Goal: Information Seeking & Learning: Learn about a topic

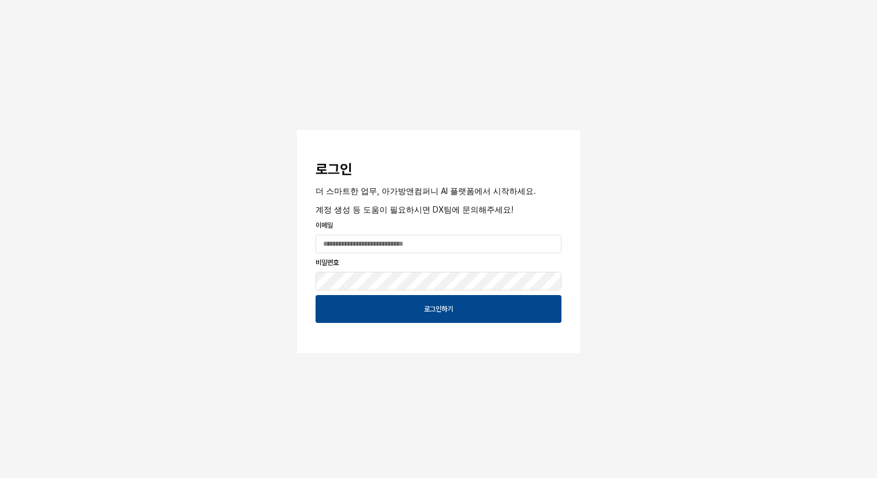
click at [384, 232] on div "App Frame" at bounding box center [438, 243] width 255 height 23
click at [381, 242] on input "App Frame" at bounding box center [438, 243] width 245 height 17
type input "**********"
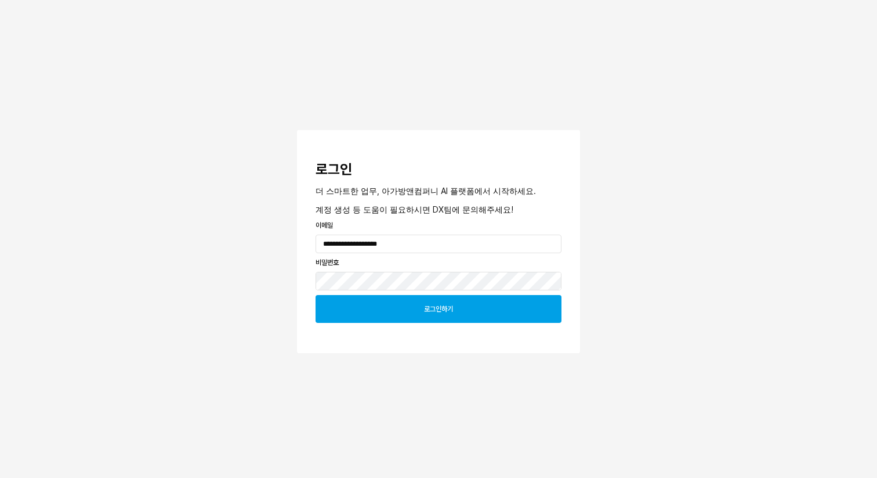
click at [456, 302] on div "로그인하기" at bounding box center [439, 308] width 236 height 27
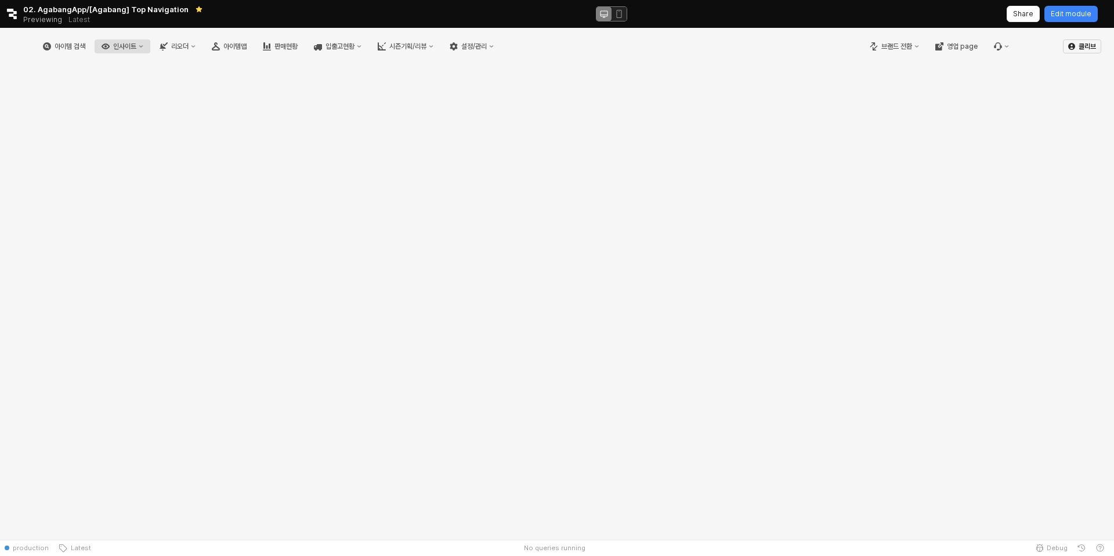
click at [132, 46] on div "인사이트" at bounding box center [124, 46] width 23 height 8
click at [146, 70] on div "주간 Best & Worst" at bounding box center [144, 67] width 62 height 9
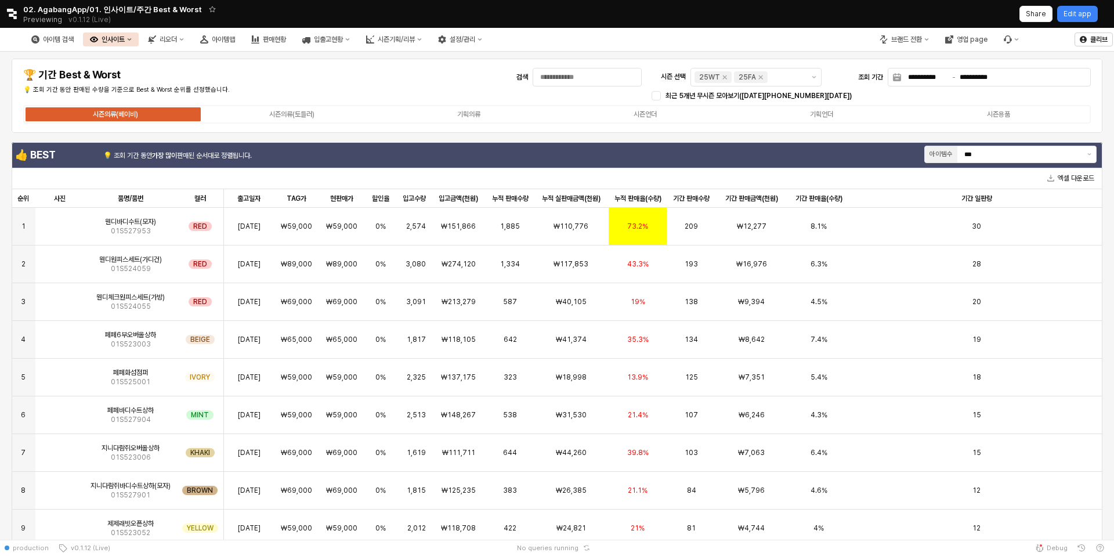
click at [128, 41] on button "인사이트" at bounding box center [111, 39] width 56 height 14
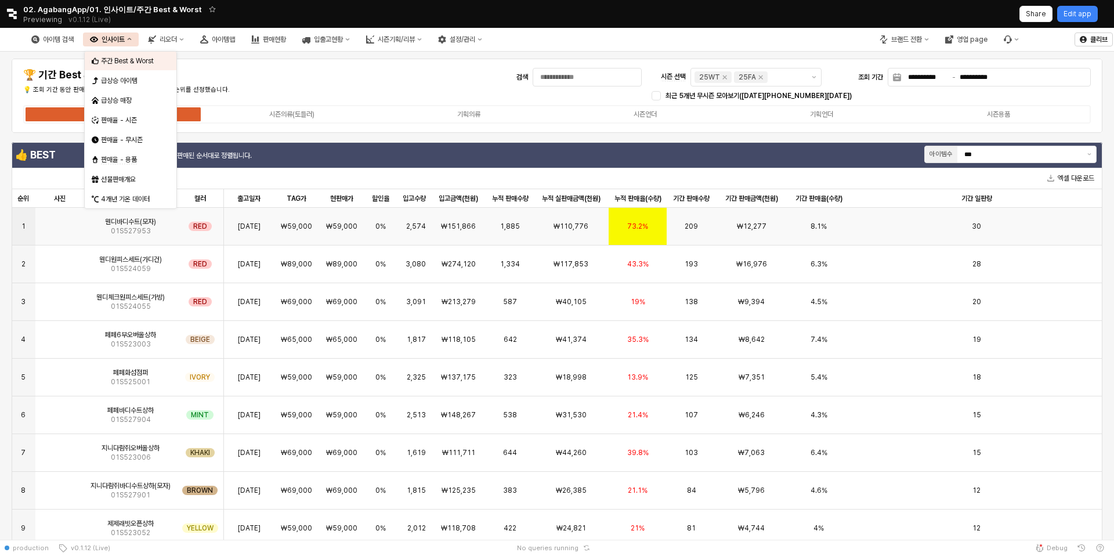
click at [316, 236] on div "₩59,000" at bounding box center [296, 227] width 44 height 38
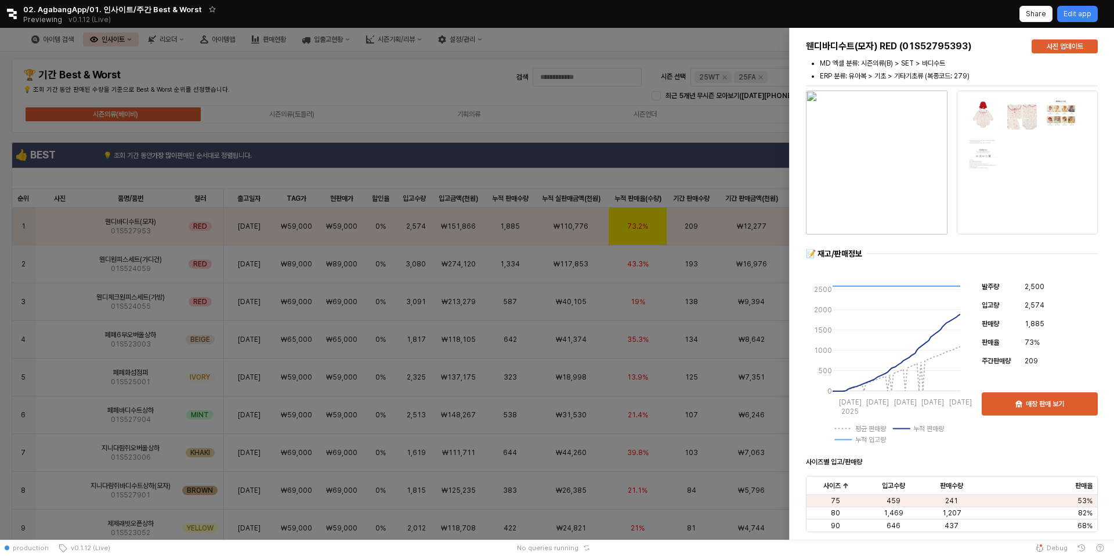
click at [376, 175] on div at bounding box center [557, 284] width 1114 height 512
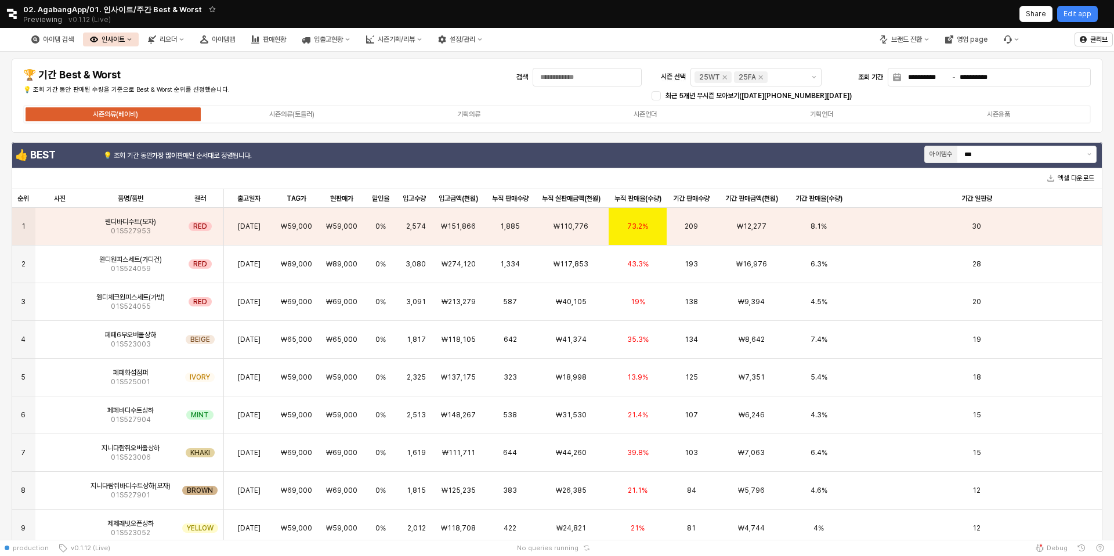
click at [110, 37] on div "인사이트" at bounding box center [113, 39] width 23 height 8
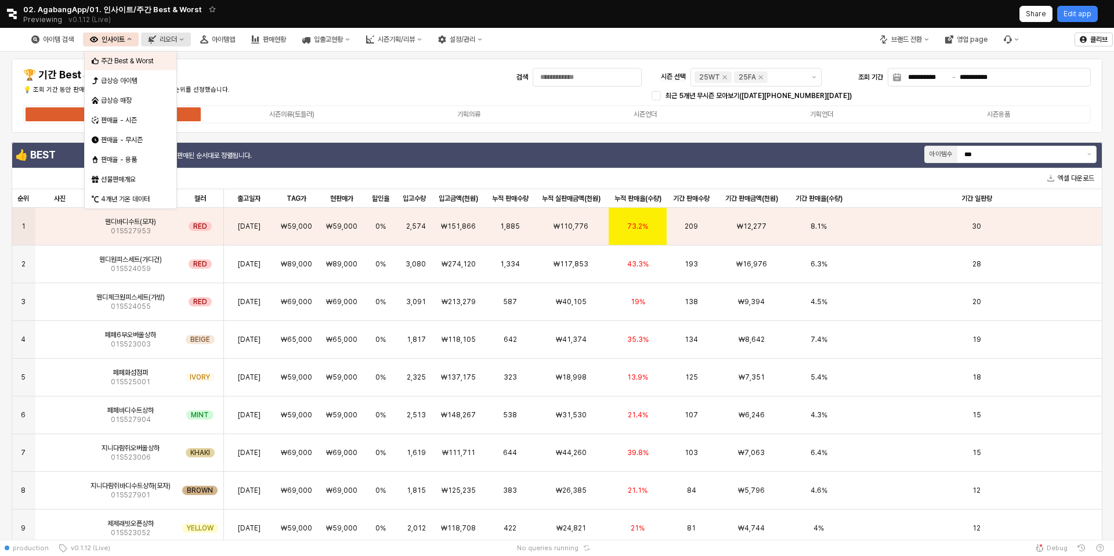
click at [168, 39] on div "리오더" at bounding box center [168, 39] width 17 height 8
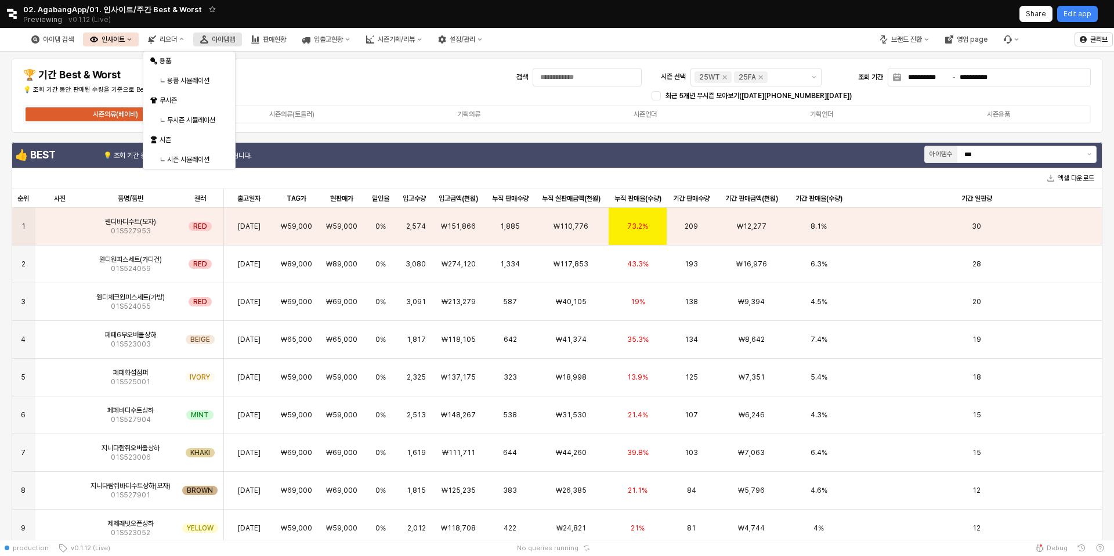
click at [227, 33] on button "아이템맵" at bounding box center [217, 39] width 49 height 14
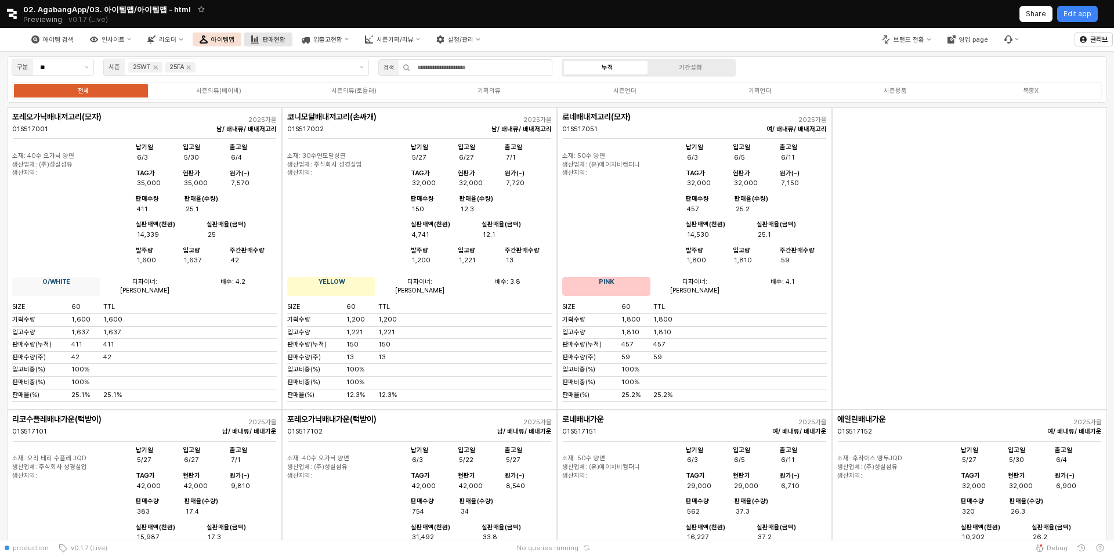
click at [266, 42] on div "판매현황" at bounding box center [273, 40] width 23 height 8
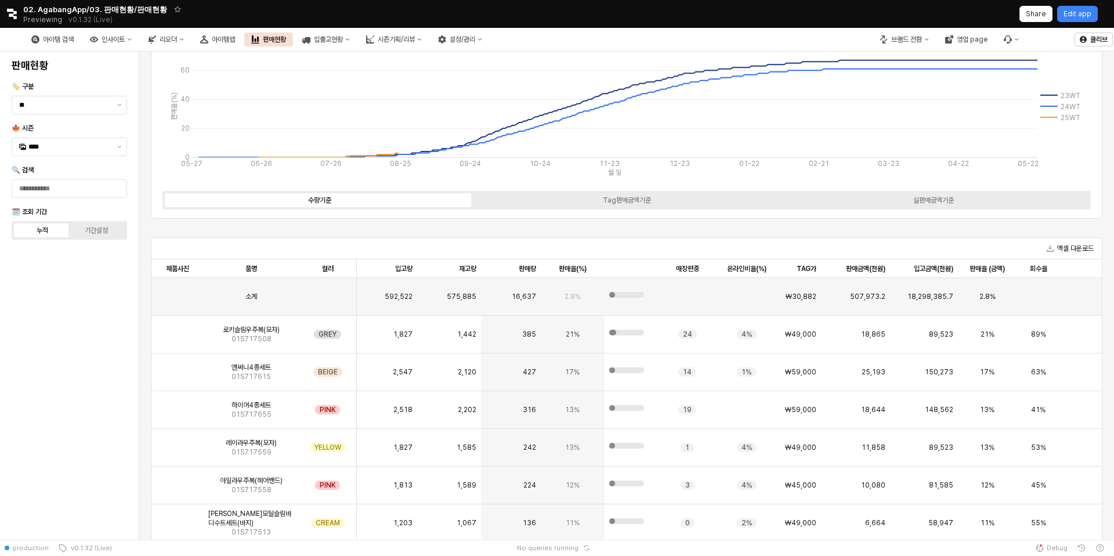
scroll to position [97, 0]
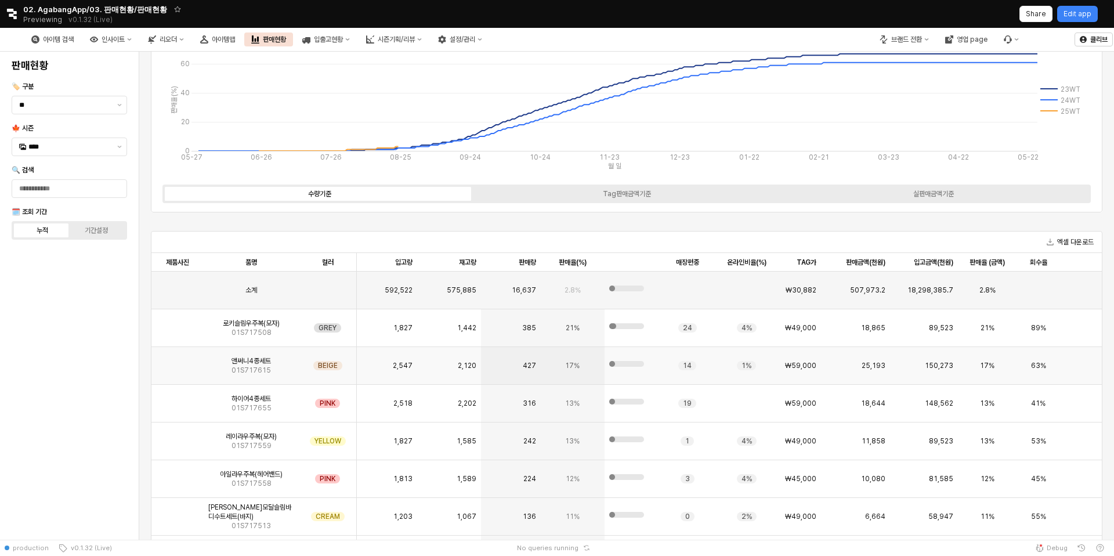
click at [236, 364] on span "앤써니4종세트" at bounding box center [251, 360] width 39 height 9
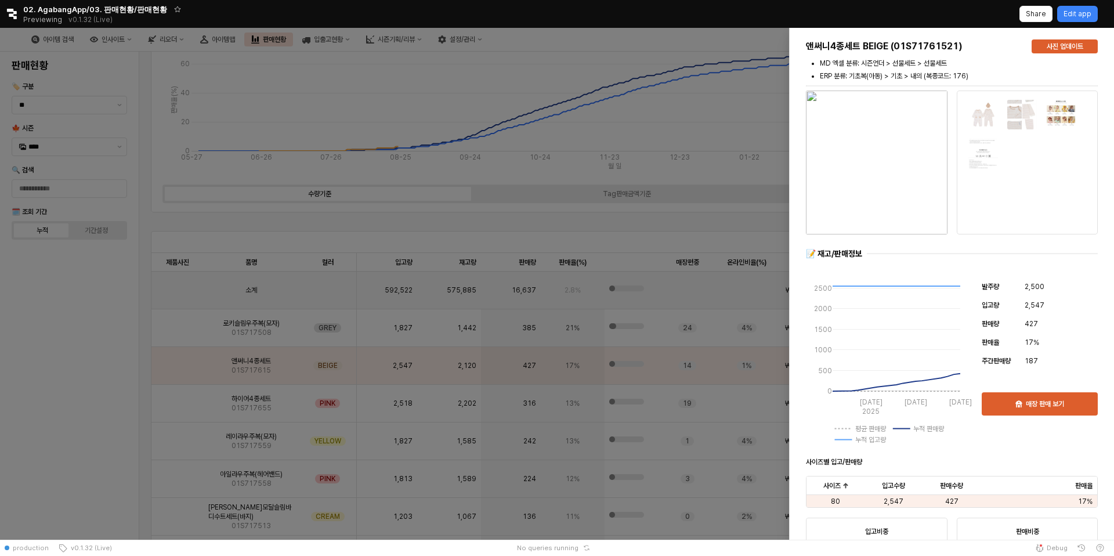
click at [535, 399] on div at bounding box center [557, 284] width 1114 height 512
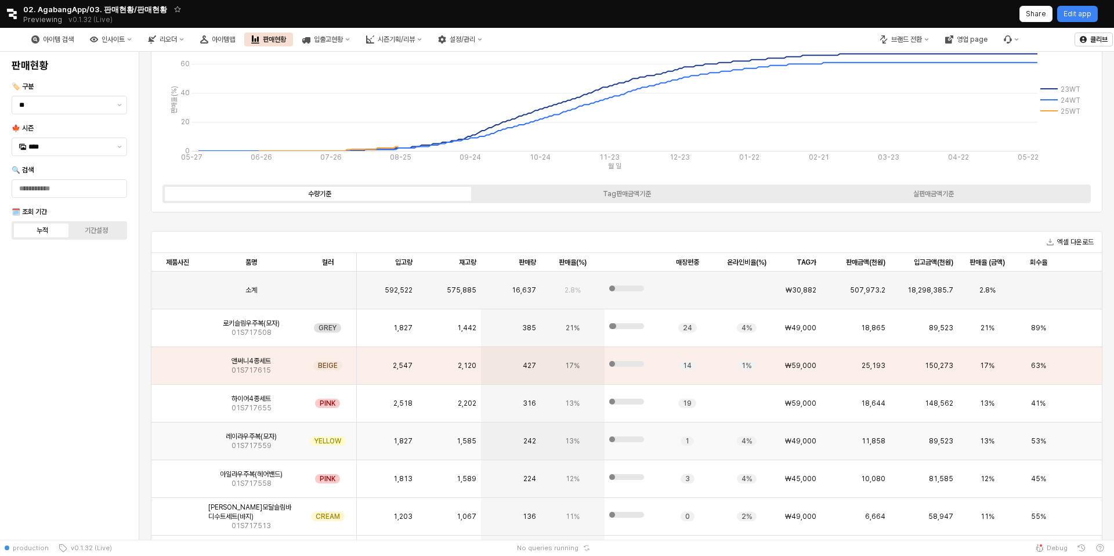
scroll to position [54, 0]
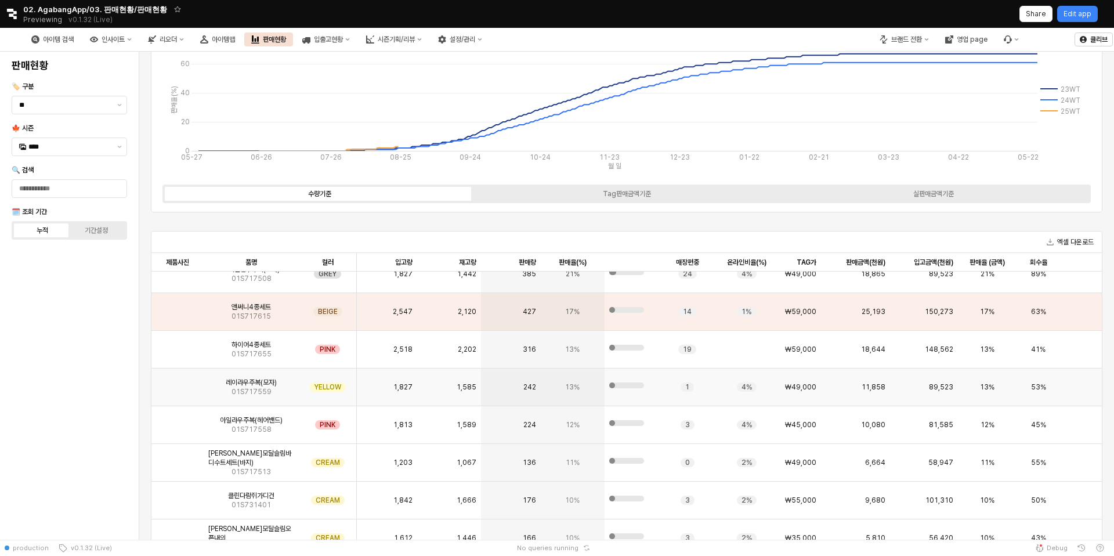
click at [254, 391] on span "01S717559" at bounding box center [252, 391] width 40 height 9
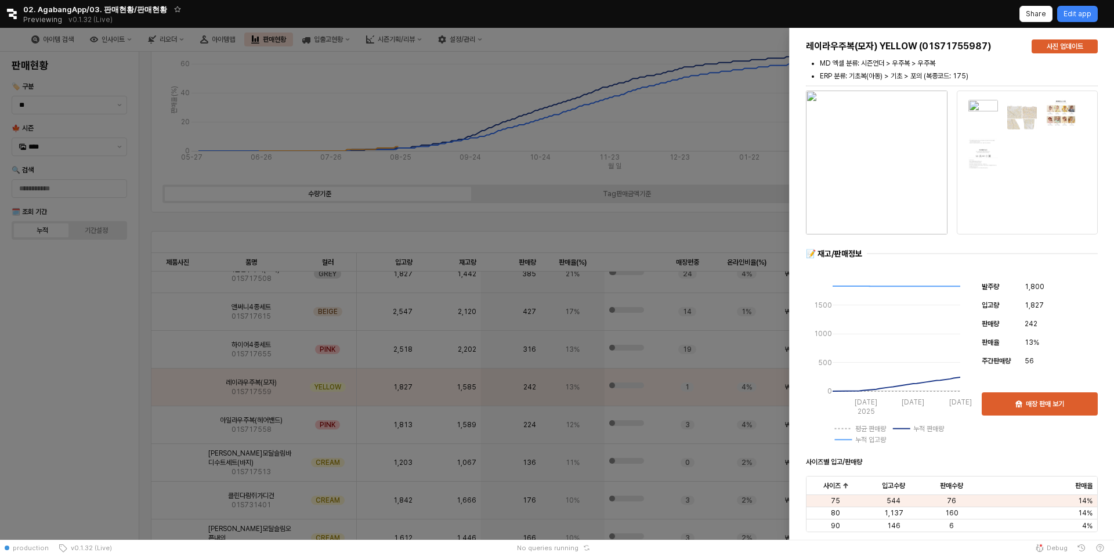
click at [338, 446] on div at bounding box center [557, 284] width 1114 height 512
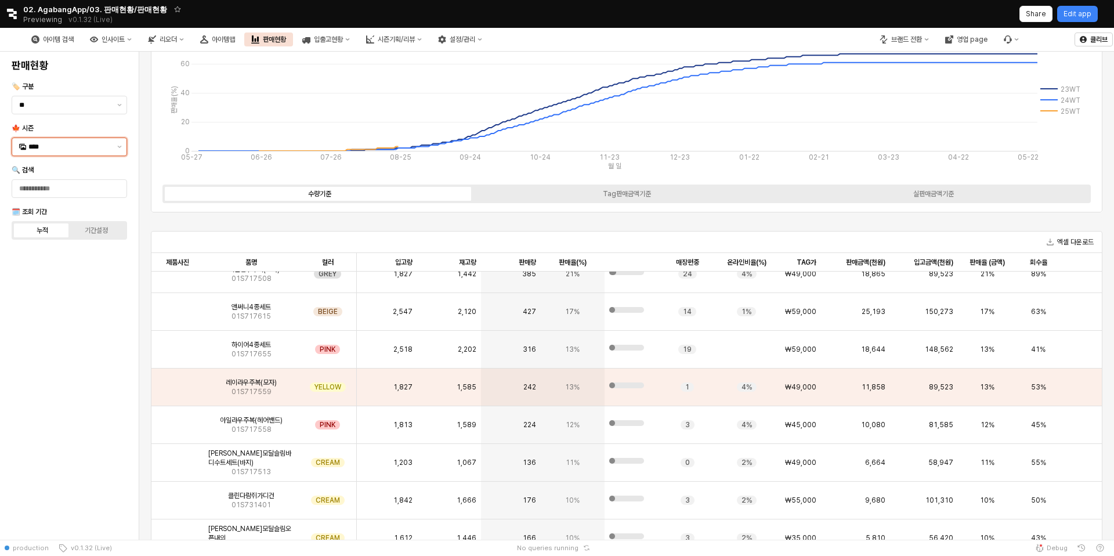
click at [102, 147] on input "****" at bounding box center [69, 147] width 82 height 12
click at [97, 268] on div "25FA" at bounding box center [70, 269] width 84 height 9
type input "****"
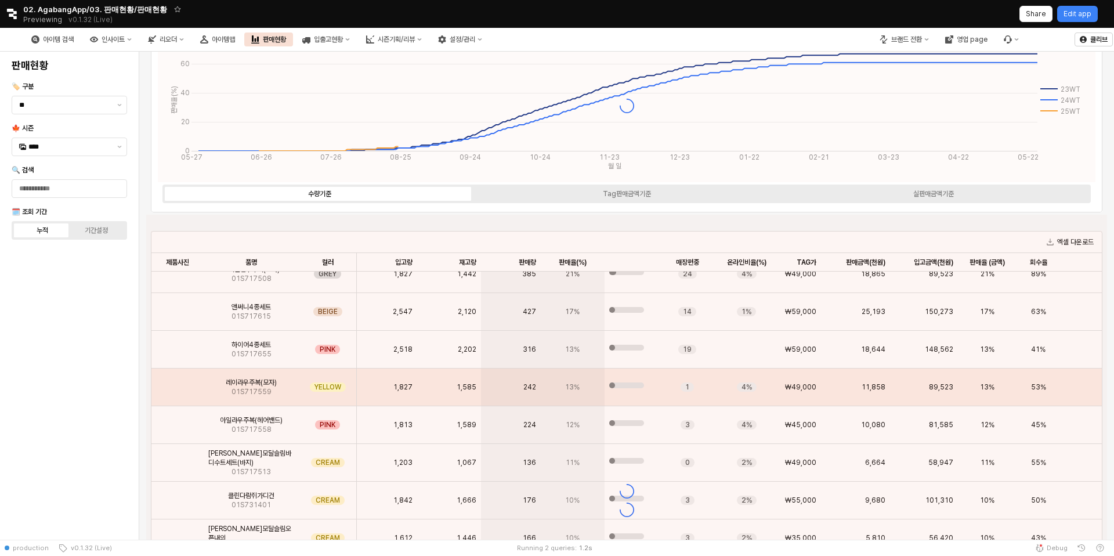
click at [114, 208] on div "🗓️ 조회 기간" at bounding box center [69, 211] width 115 height 9
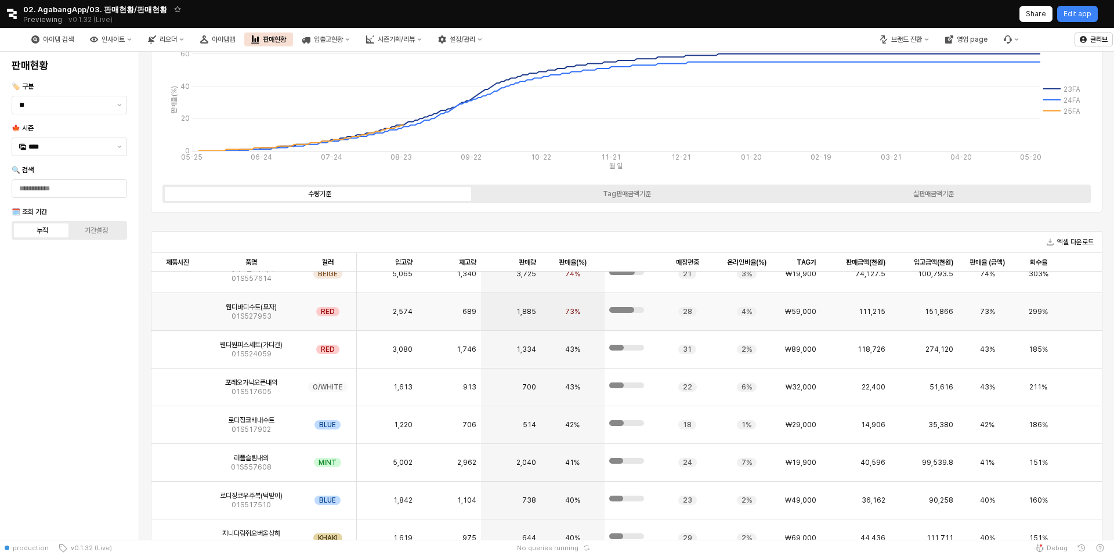
click at [283, 318] on div "웬디바디수트(모자) 01S527953" at bounding box center [251, 312] width 95 height 38
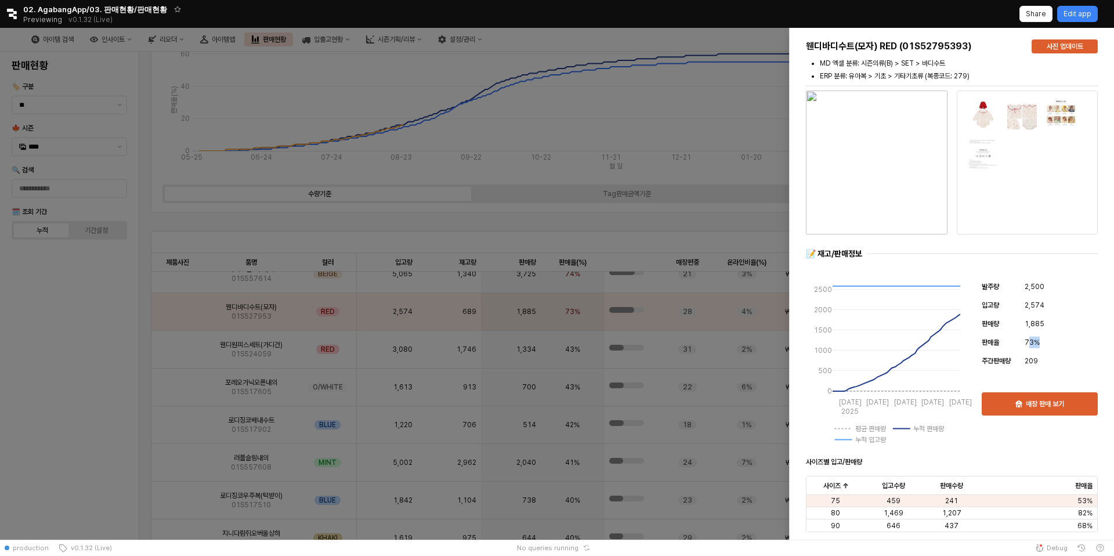
drag, startPoint x: 1027, startPoint y: 341, endPoint x: 1053, endPoint y: 341, distance: 25.5
click at [1053, 341] on div "73%" at bounding box center [1061, 342] width 73 height 14
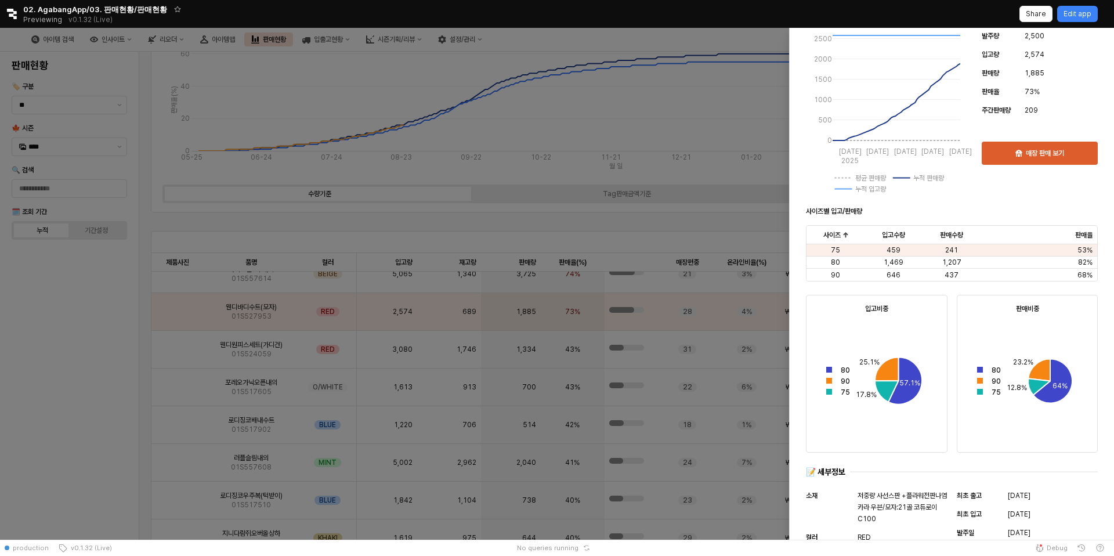
scroll to position [256, 0]
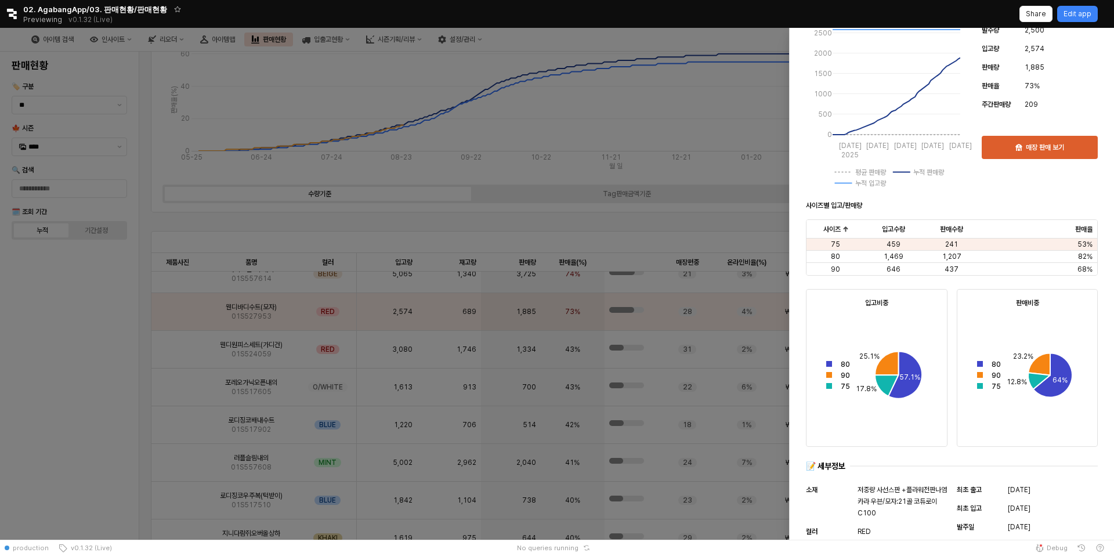
click at [743, 362] on div at bounding box center [557, 284] width 1114 height 512
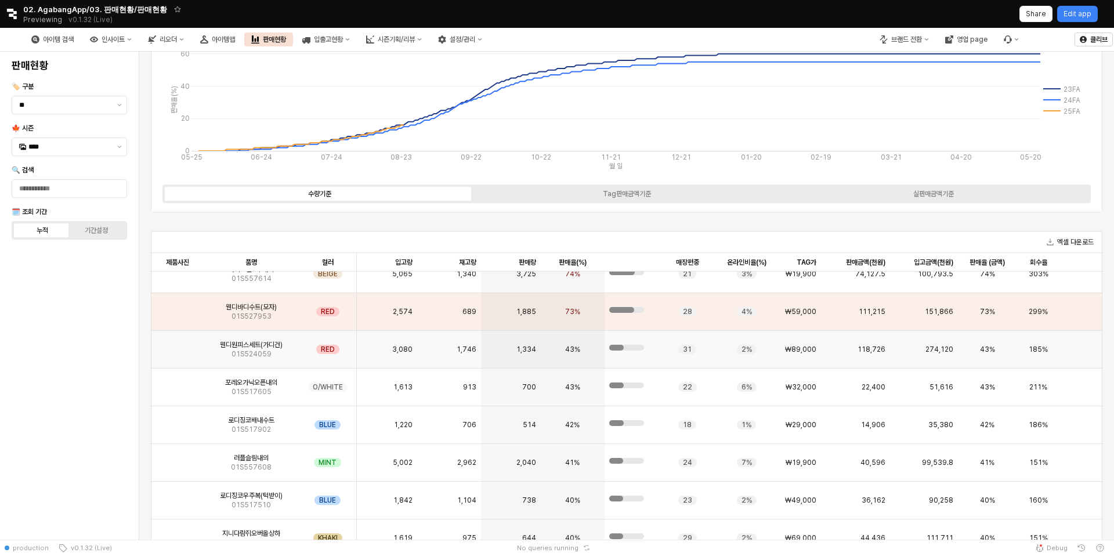
scroll to position [0, 0]
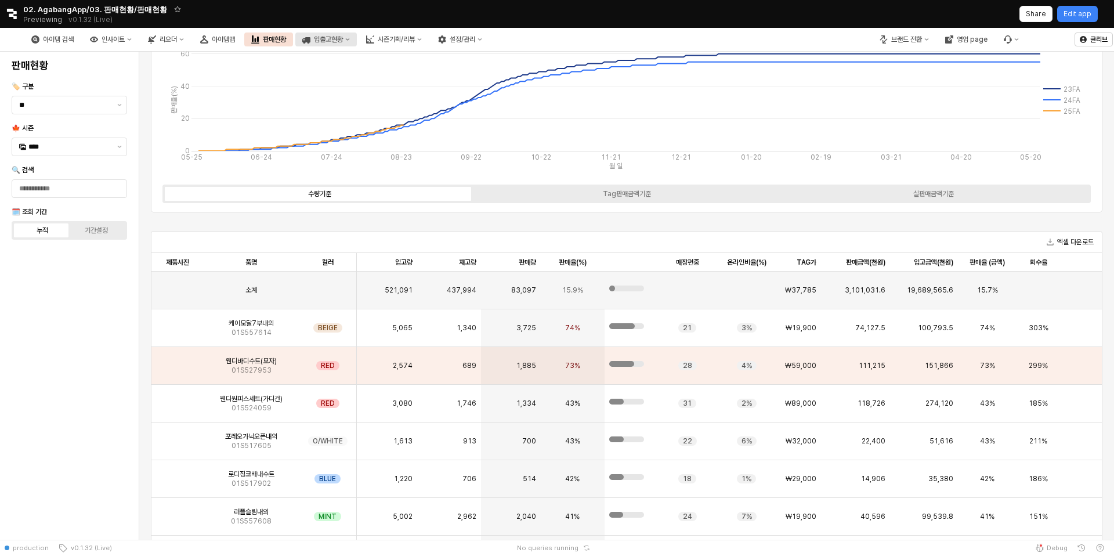
click at [333, 34] on button "입출고현황" at bounding box center [326, 39] width 62 height 14
click at [395, 42] on div "시즌기획/리뷰" at bounding box center [396, 39] width 37 height 8
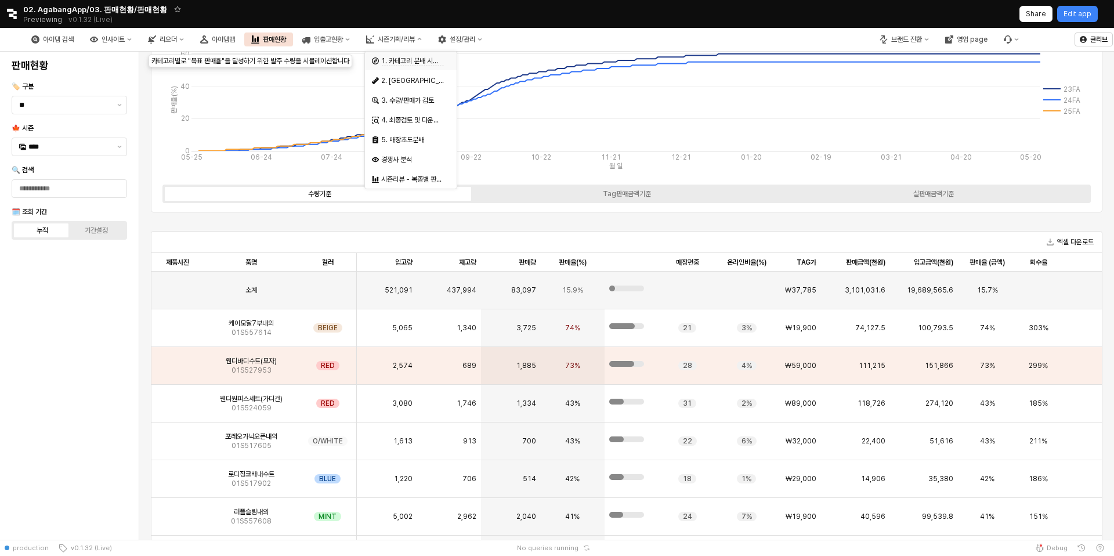
click at [407, 60] on span "1. 카테고리 분배 시뮬레이션" at bounding box center [418, 61] width 75 height 9
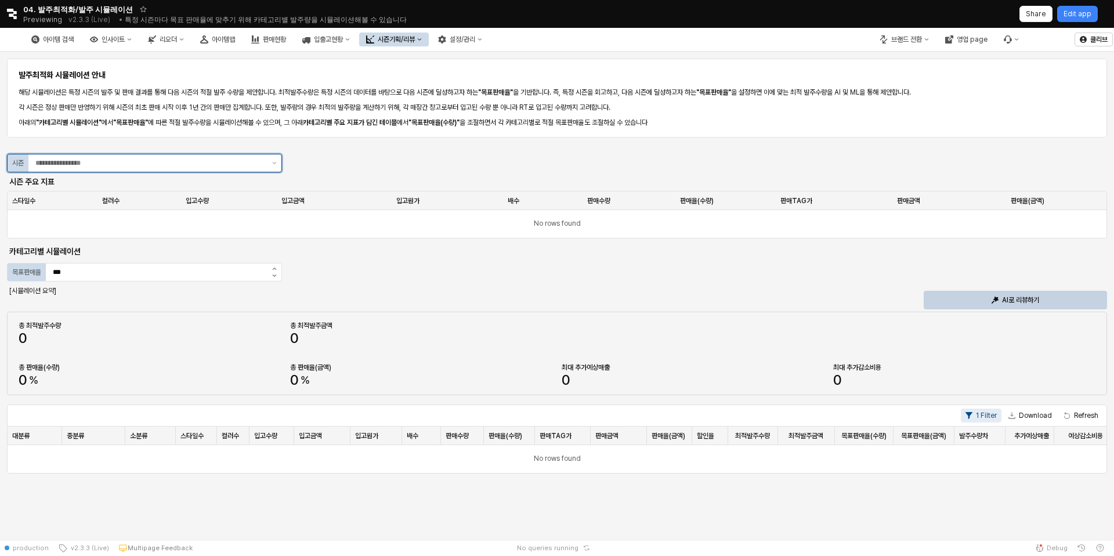
click at [255, 168] on input "App Frame" at bounding box center [150, 163] width 230 height 12
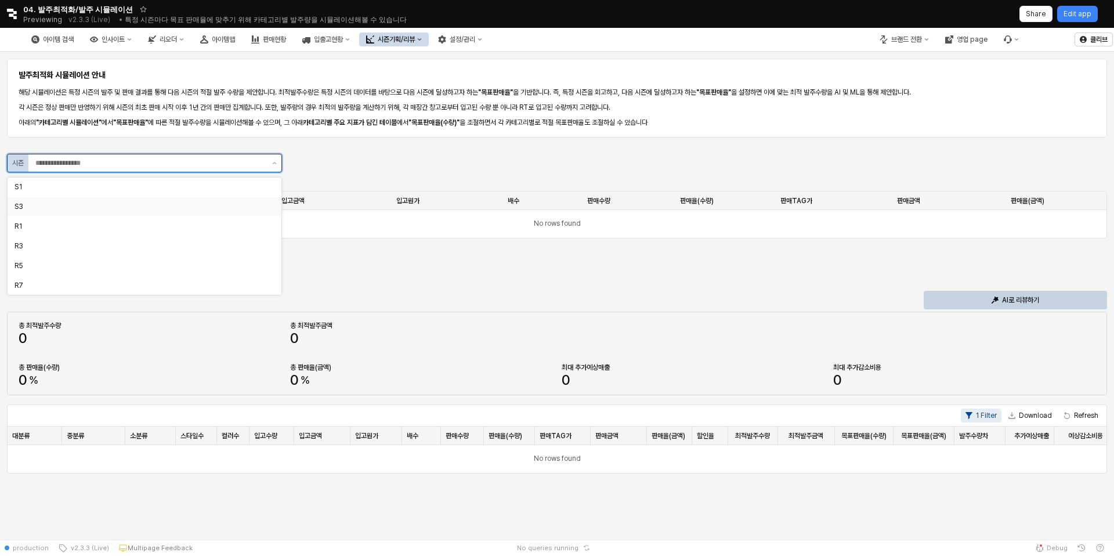
click at [164, 194] on div "S1" at bounding box center [145, 187] width 274 height 19
type input "**"
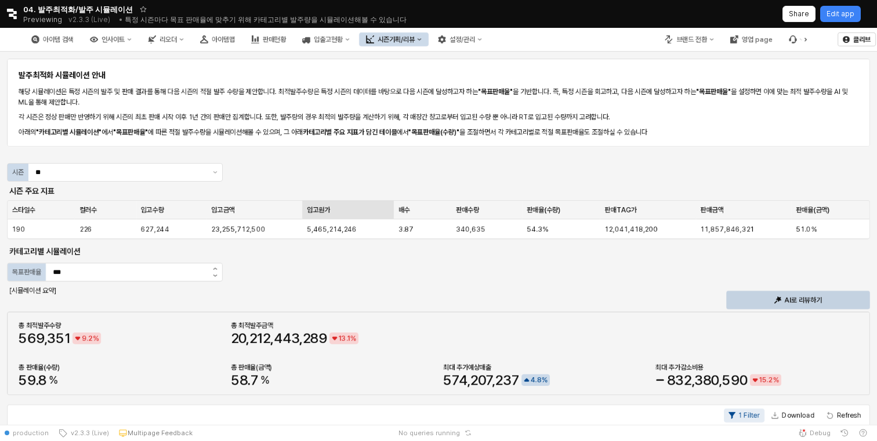
click at [381, 208] on div "입고원가 입고원가" at bounding box center [347, 210] width 91 height 19
click at [401, 34] on button "시즌기획/리뷰" at bounding box center [394, 39] width 70 height 14
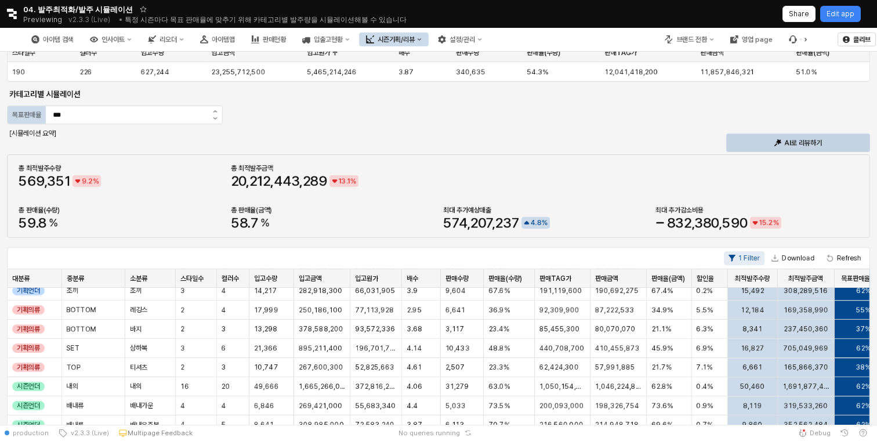
scroll to position [99, 0]
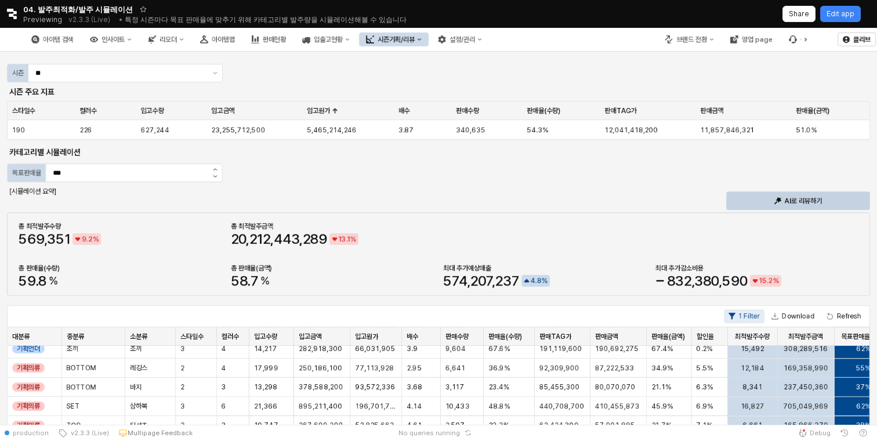
click at [780, 180] on div "발주최적화 시뮬레이션 안내 해당 시뮬레이션은 특정 시즌의 발주 및 판매 결과를 통해 다음 시즌의 적절 발주 수량을 제안합니다. 최적발주수량은 …" at bounding box center [438, 351] width 863 height 789
click at [756, 204] on div "AI로 리뷰하기" at bounding box center [798, 200] width 133 height 17
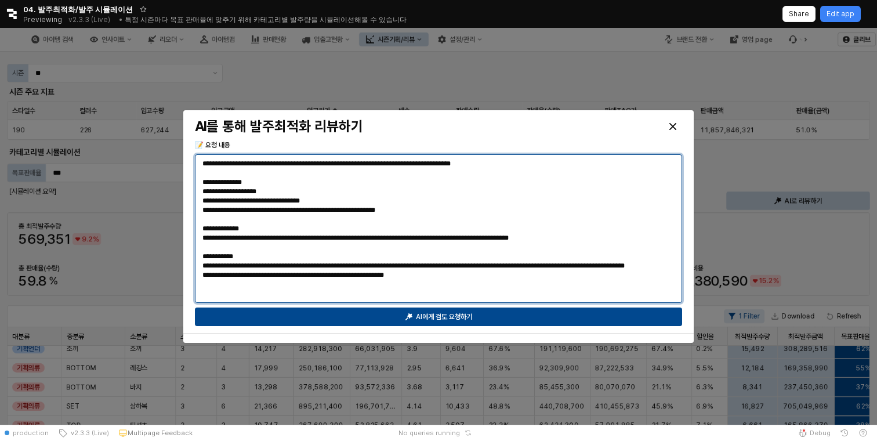
drag, startPoint x: 480, startPoint y: 163, endPoint x: 583, endPoint y: 163, distance: 103.3
click at [583, 163] on textarea "**********" at bounding box center [439, 228] width 472 height 139
click at [566, 219] on textarea "**********" at bounding box center [439, 228] width 472 height 139
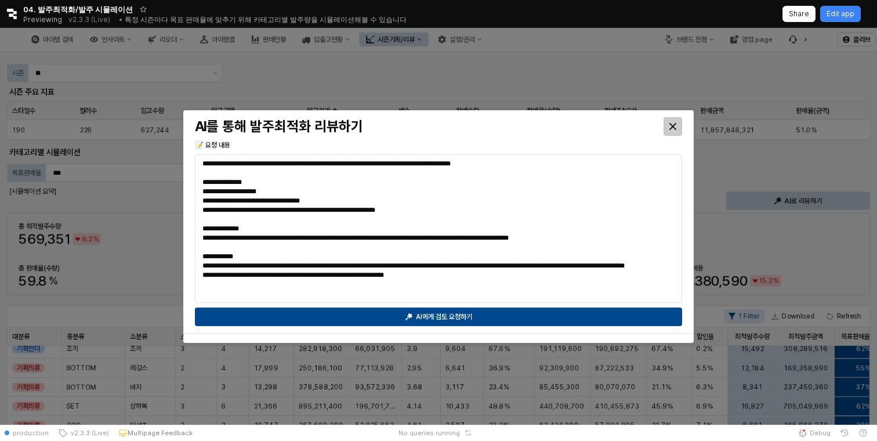
click at [668, 128] on div "Close" at bounding box center [672, 126] width 17 height 17
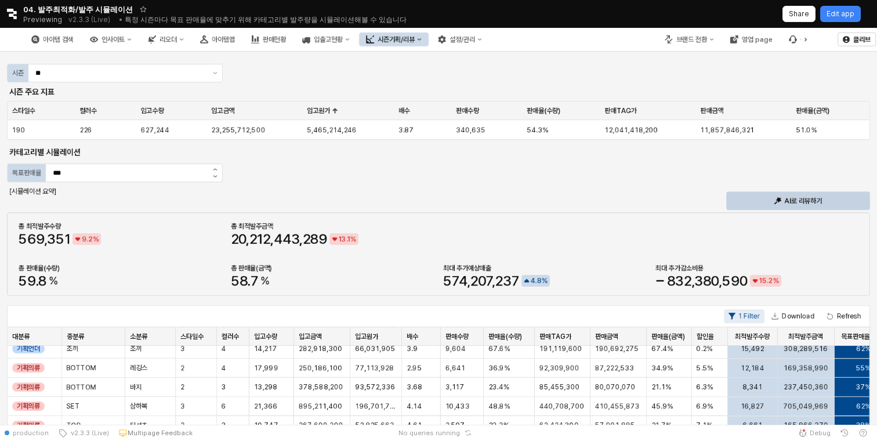
click at [429, 44] on button "시즌기획/리뷰" at bounding box center [394, 39] width 70 height 14
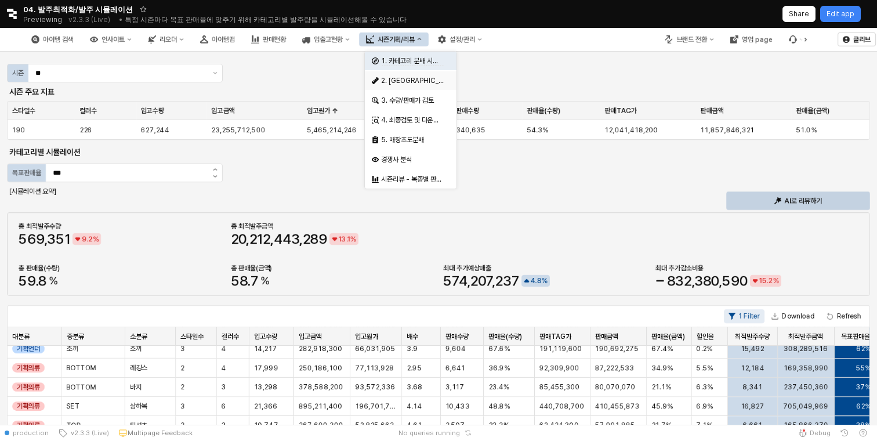
click at [438, 85] on div "2. [GEOGRAPHIC_DATA]" at bounding box center [408, 81] width 72 height 12
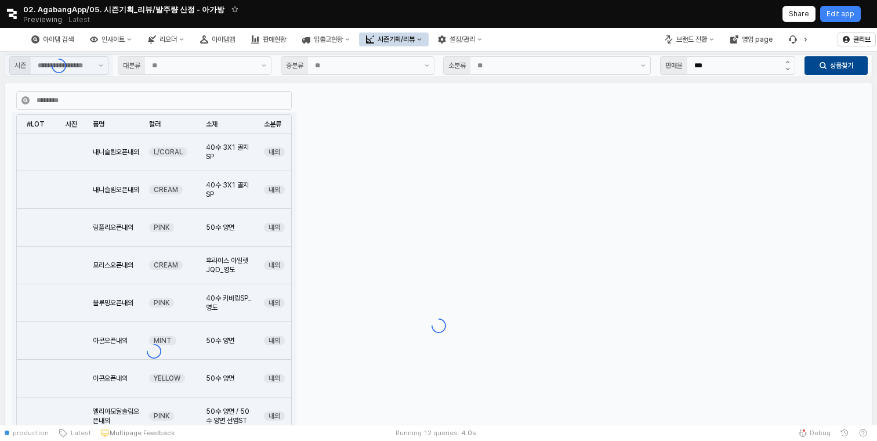
click at [415, 38] on div "시즌기획/리뷰" at bounding box center [396, 39] width 37 height 8
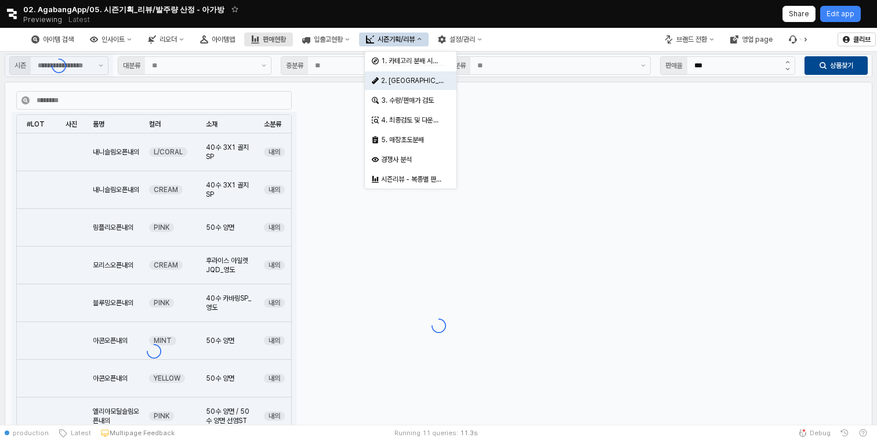
click at [290, 45] on button "판매현황" at bounding box center [268, 39] width 49 height 14
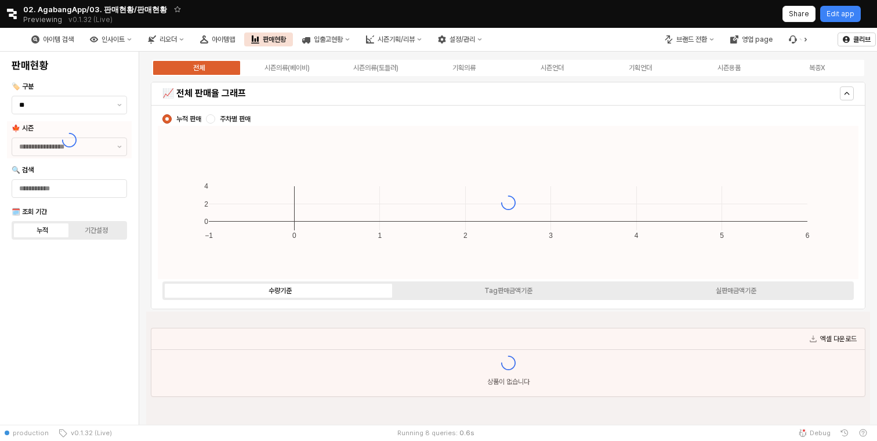
type input "****"
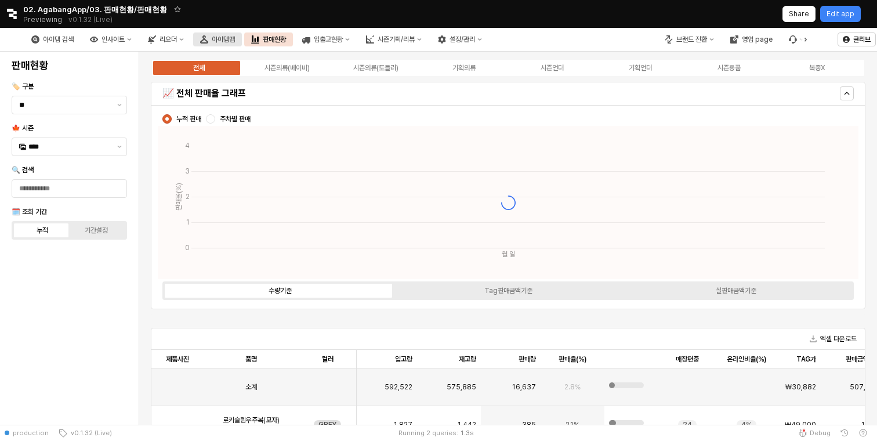
click at [229, 42] on div "아이템맵" at bounding box center [223, 39] width 23 height 8
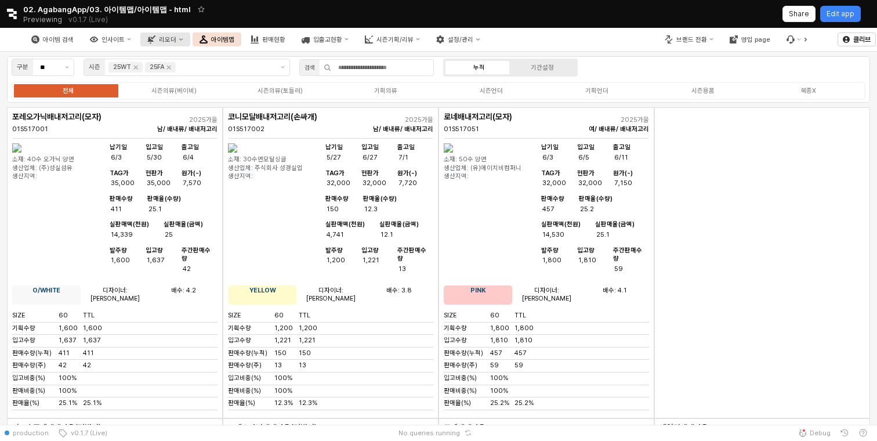
click at [168, 45] on button "리오더" at bounding box center [164, 39] width 49 height 14
click at [194, 78] on div "ㄴ 용품 시뮬레이션" at bounding box center [185, 79] width 63 height 9
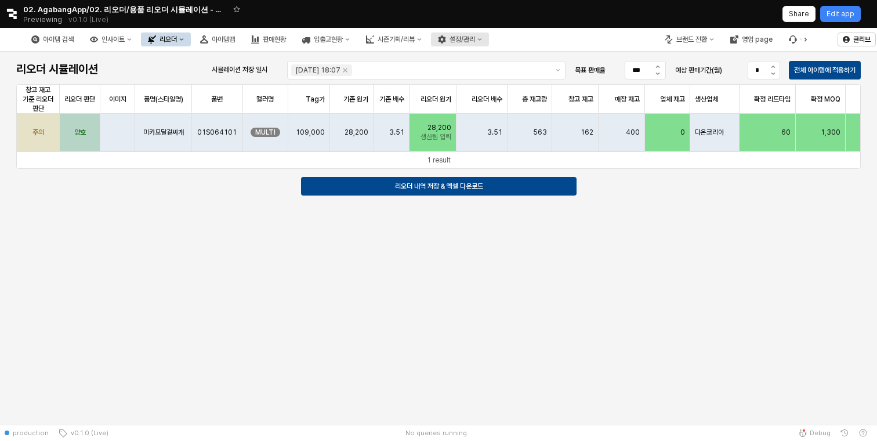
click at [469, 32] on button "설정/관리" at bounding box center [460, 39] width 58 height 14
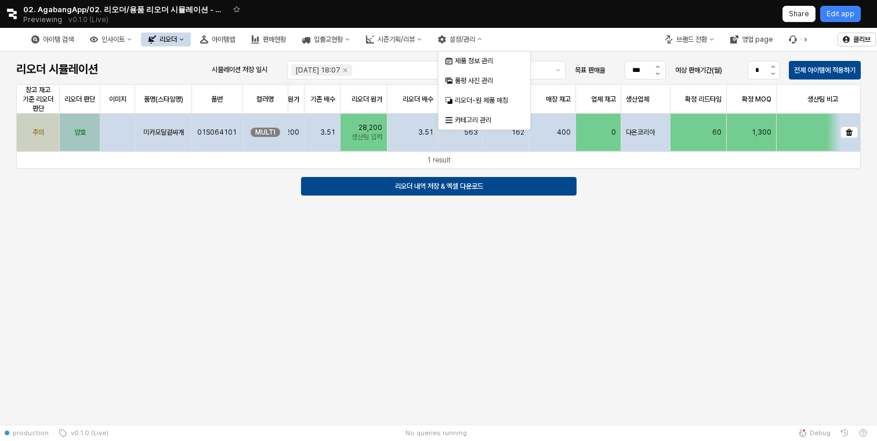
scroll to position [0, 61]
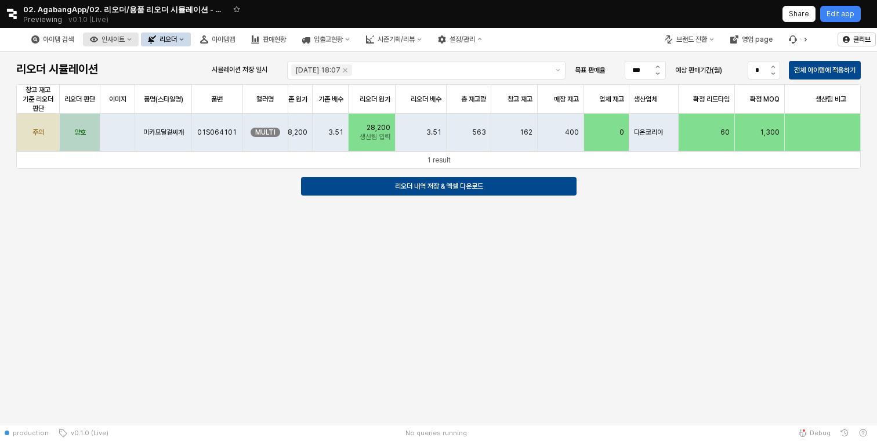
click at [110, 44] on button "인사이트" at bounding box center [111, 39] width 56 height 14
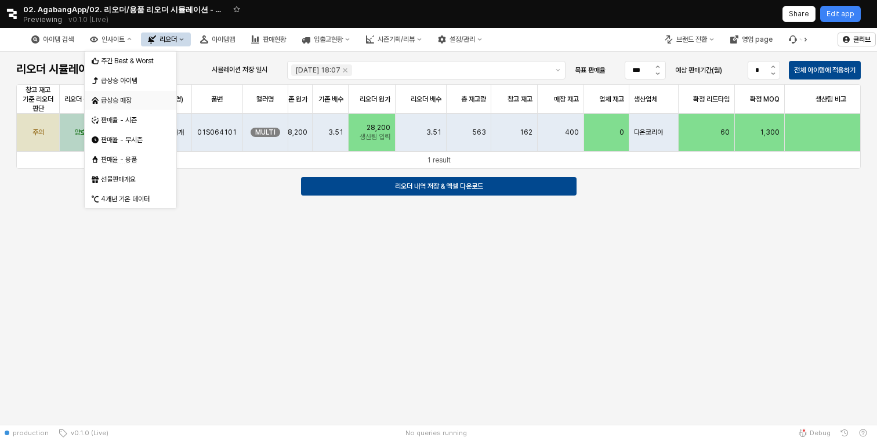
click at [131, 95] on div "급상승 매장" at bounding box center [127, 101] width 71 height 12
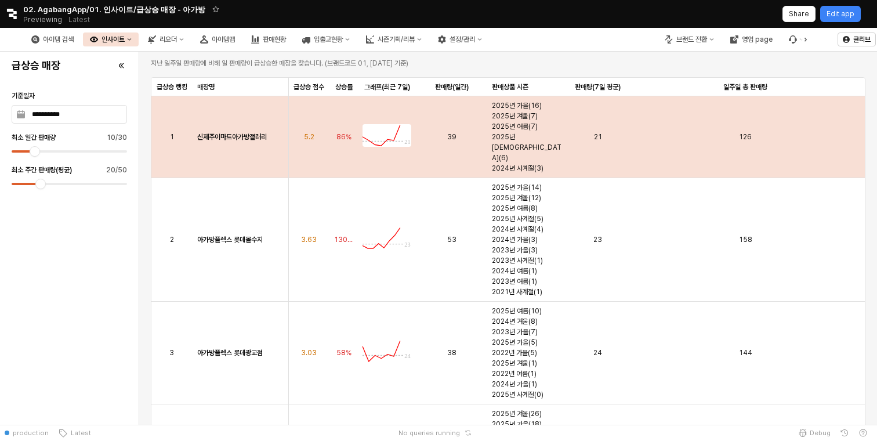
click at [252, 140] on div "신제주이마트아가방갤러리" at bounding box center [241, 137] width 96 height 82
click at [247, 133] on strong "신제주이마트아가방갤러리" at bounding box center [232, 137] width 70 height 8
click at [333, 117] on div "86%" at bounding box center [344, 137] width 28 height 82
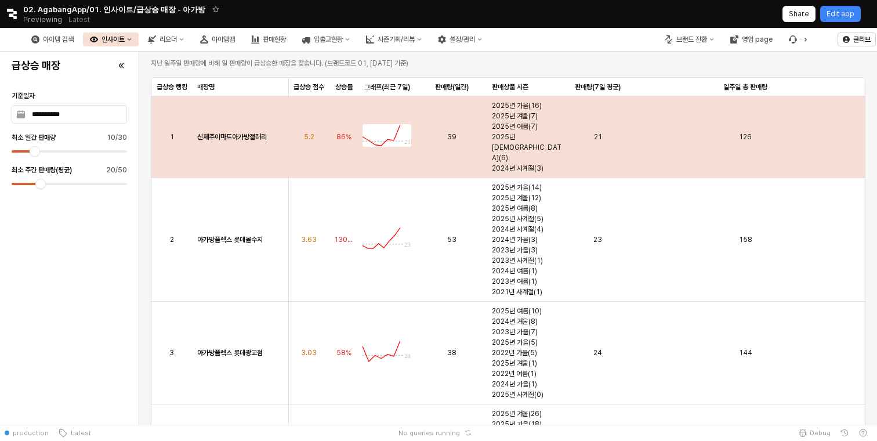
click at [366, 124] on img "App Frame" at bounding box center [387, 135] width 49 height 23
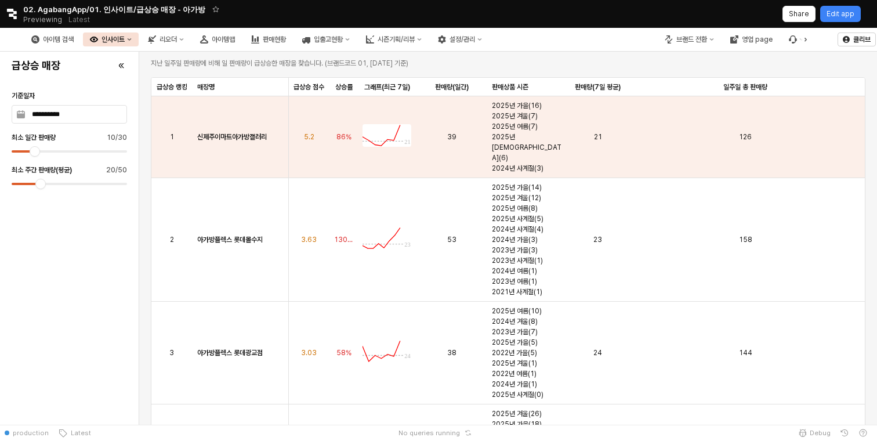
click at [133, 45] on button "인사이트" at bounding box center [111, 39] width 56 height 14
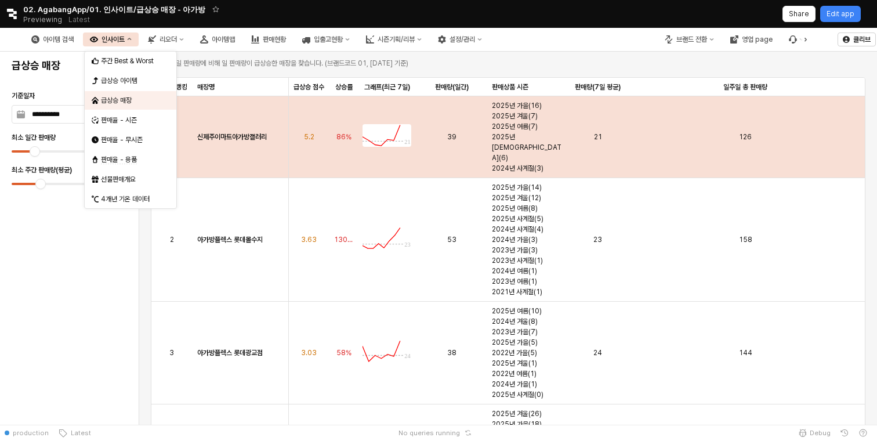
click at [277, 113] on div "신제주이마트아가방갤러리" at bounding box center [241, 137] width 96 height 82
